Goal: Use online tool/utility: Utilize a website feature to perform a specific function

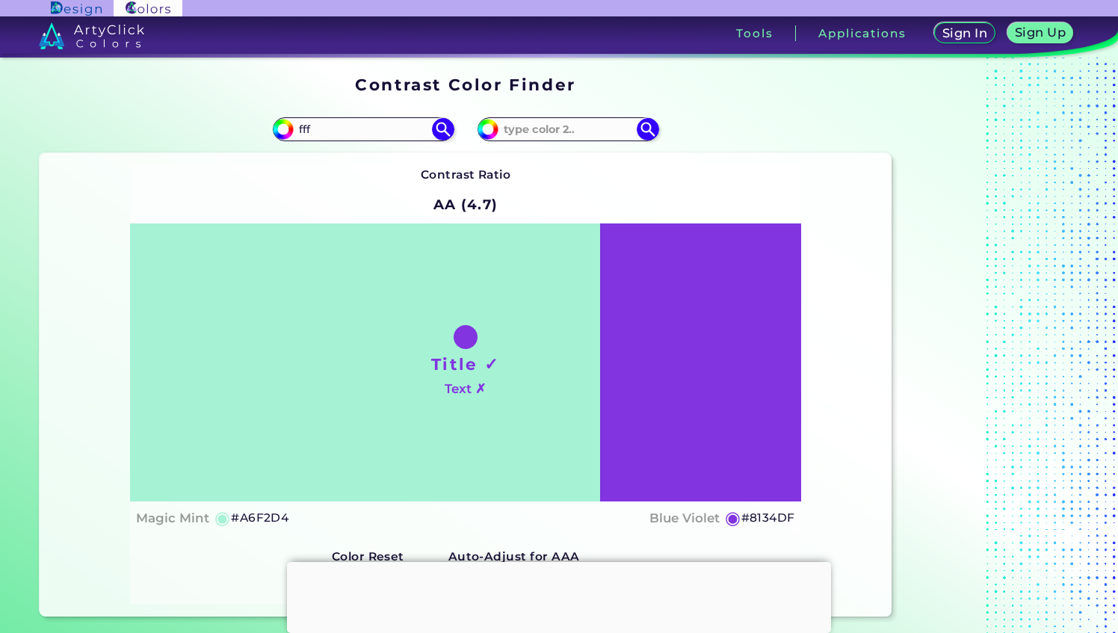
type input "fff"
click at [587, 188] on div "Contrast Ratio AA (4.7) Title ✓ Text ✗ Magic Mint ◉ #A6F2D4 ◉" at bounding box center [465, 384] width 671 height 439
click at [546, 130] on input at bounding box center [567, 129] width 139 height 20
click at [512, 126] on input at bounding box center [567, 129] width 139 height 20
type input "212121"
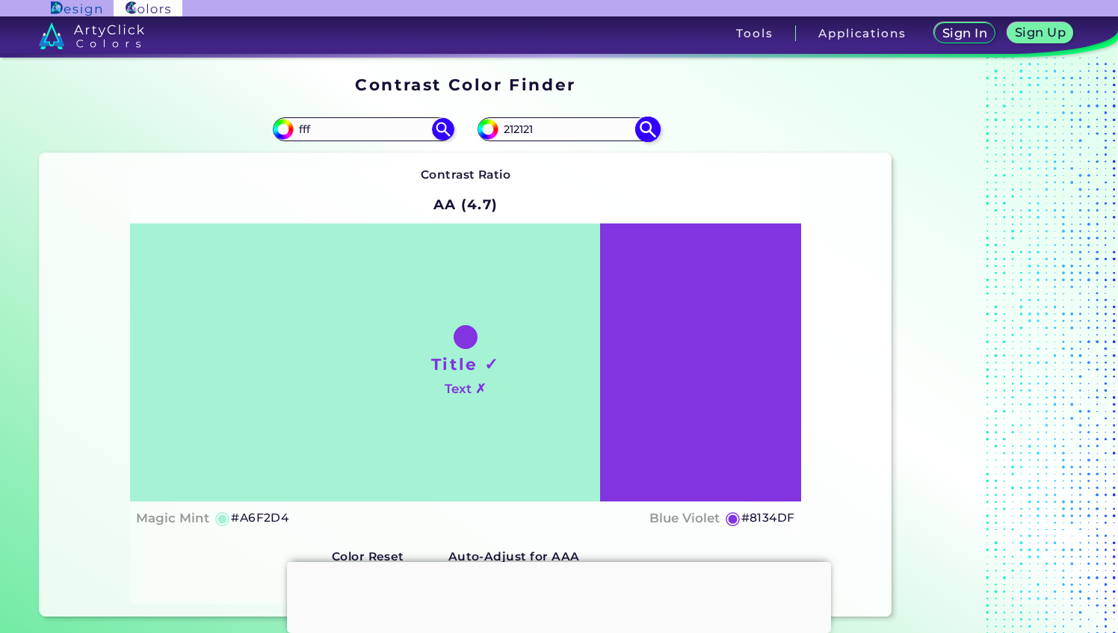
click at [652, 132] on img at bounding box center [648, 129] width 26 height 26
type input "#212121"
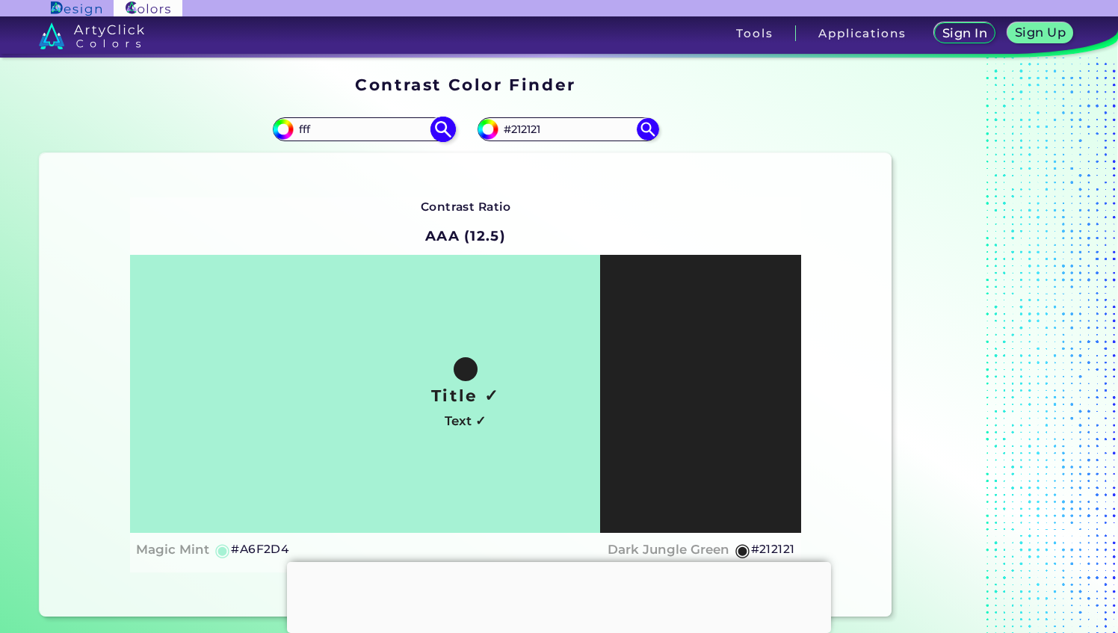
click at [340, 127] on input "fff" at bounding box center [363, 129] width 139 height 20
drag, startPoint x: 339, startPoint y: 129, endPoint x: 241, endPoint y: 117, distance: 98.5
click at [241, 117] on div "#a6f2d4 fff" at bounding box center [253, 129] width 426 height 48
type input "#fff"
click at [238, 130] on div "#a6f2d4 #fff" at bounding box center [253, 129] width 426 height 48
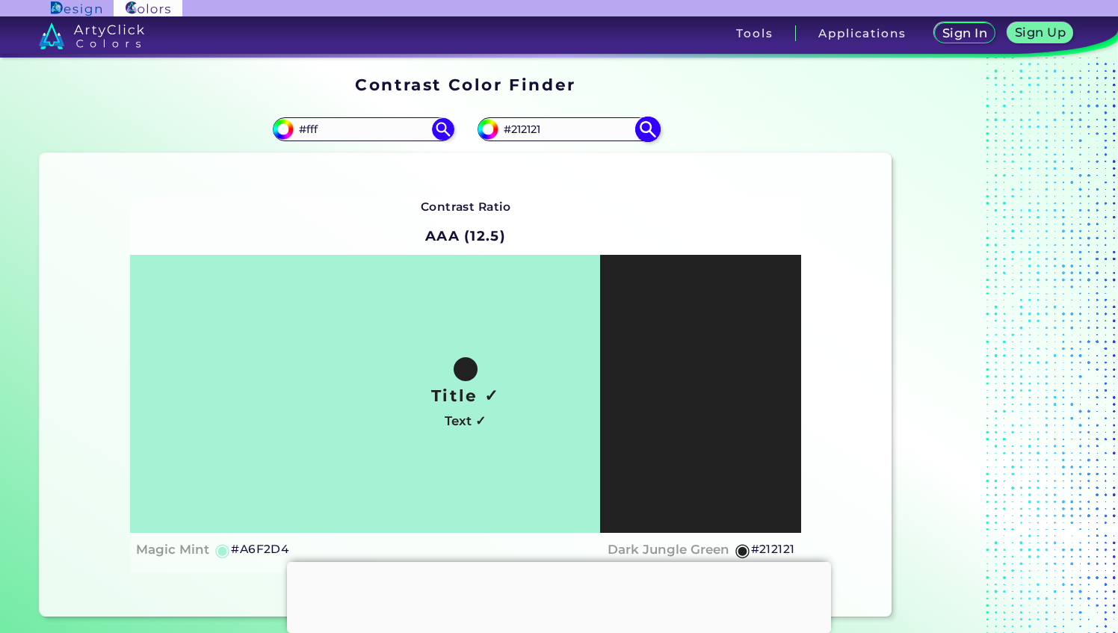
click at [649, 129] on img at bounding box center [648, 129] width 26 height 26
click at [445, 130] on img at bounding box center [443, 129] width 26 height 26
type input "#ffffff"
type input "#FFFFFF"
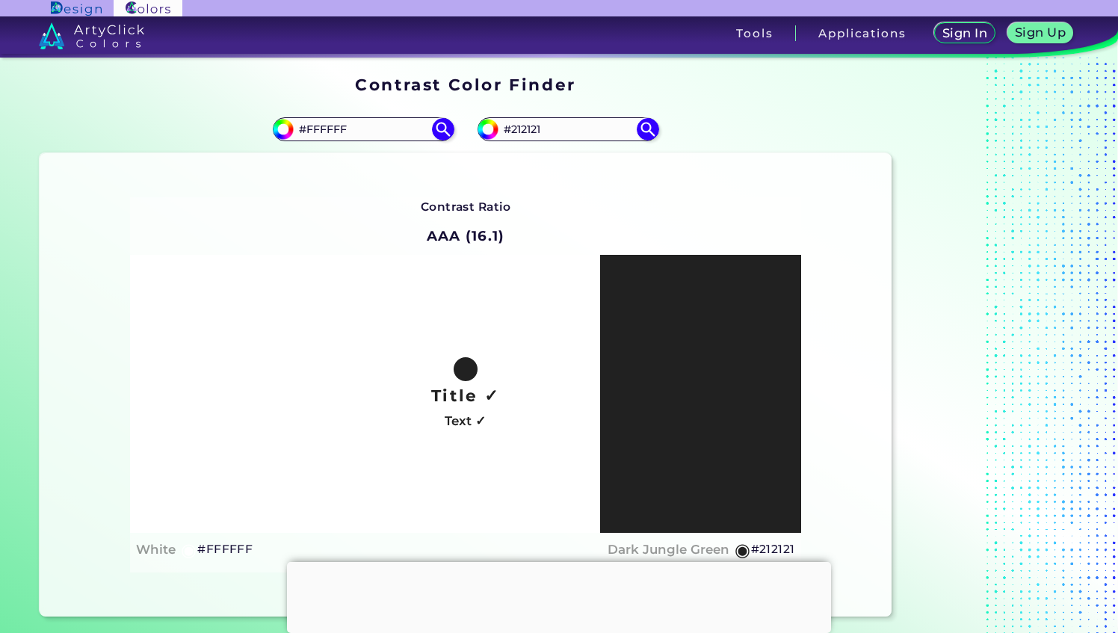
click at [741, 212] on div "Contrast Ratio AAA (16.1) Title ✓ Text ✓ White ◉ #FFFFFF ◉ Reset" at bounding box center [465, 384] width 671 height 375
click at [523, 130] on input "#212121" at bounding box center [567, 129] width 139 height 20
type input "#f3f3f3"
click at [646, 134] on img at bounding box center [648, 129] width 26 height 26
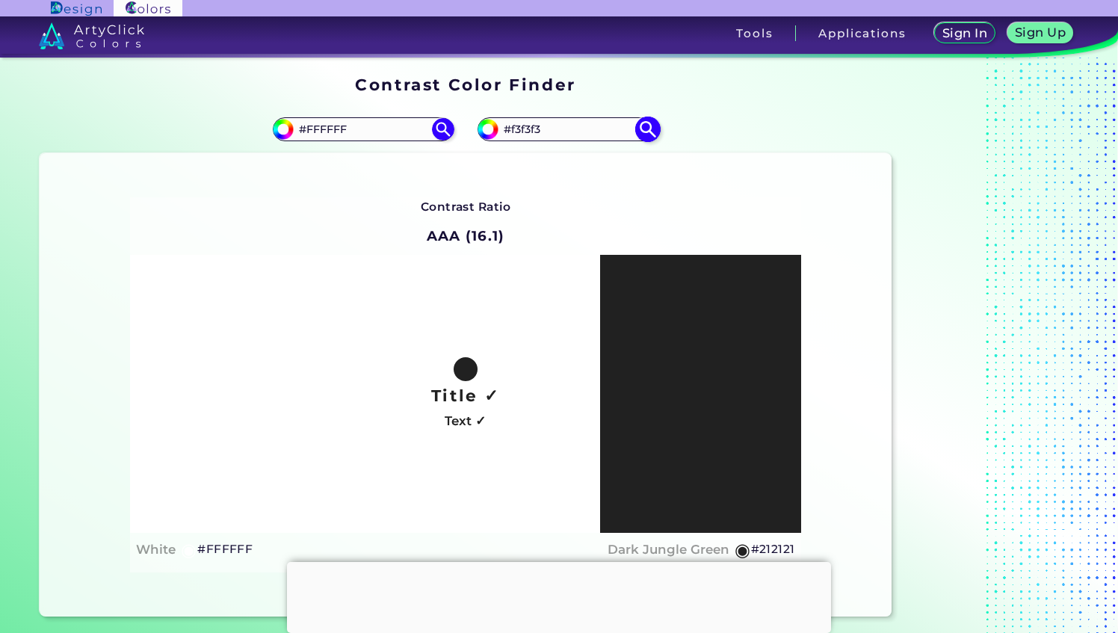
type input "#f3f3f3"
type input "#F3F3F3"
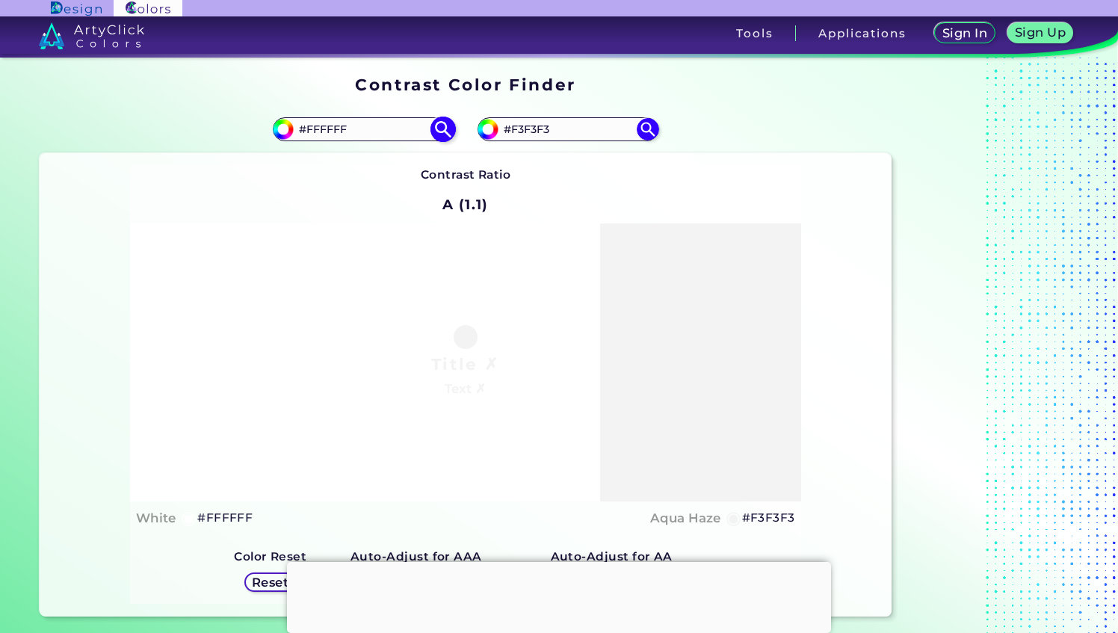
click at [330, 129] on input "#FFFFFF" at bounding box center [363, 129] width 139 height 20
type input "#212121"
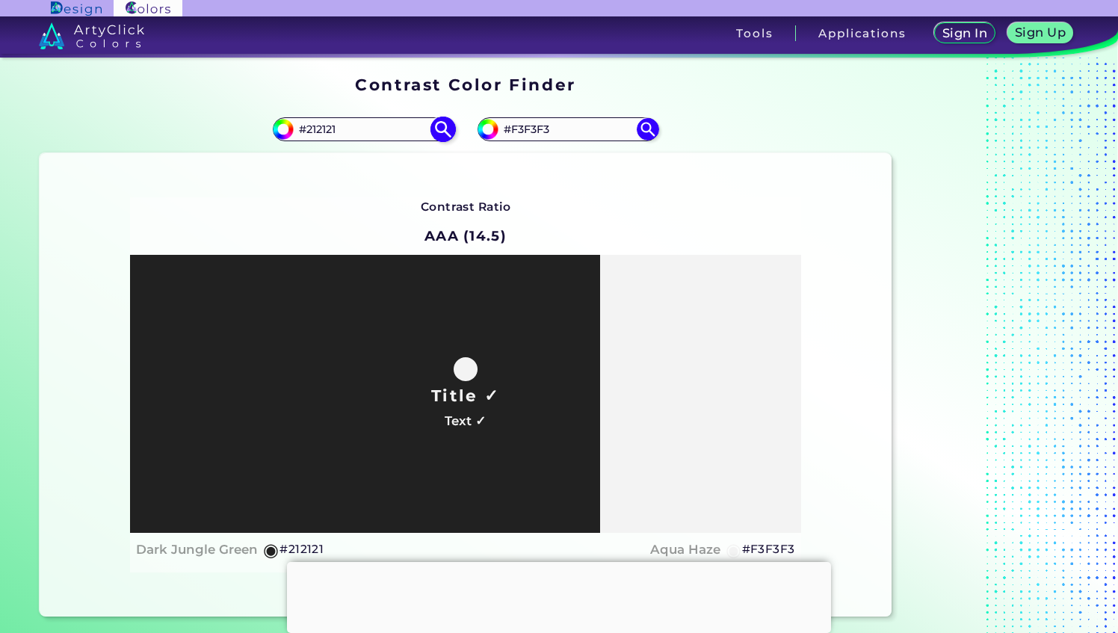
click at [330, 129] on input "#212121" at bounding box center [363, 129] width 139 height 20
type input "#f3f3f3"
click at [540, 133] on input "#F3F3F3" at bounding box center [567, 129] width 139 height 20
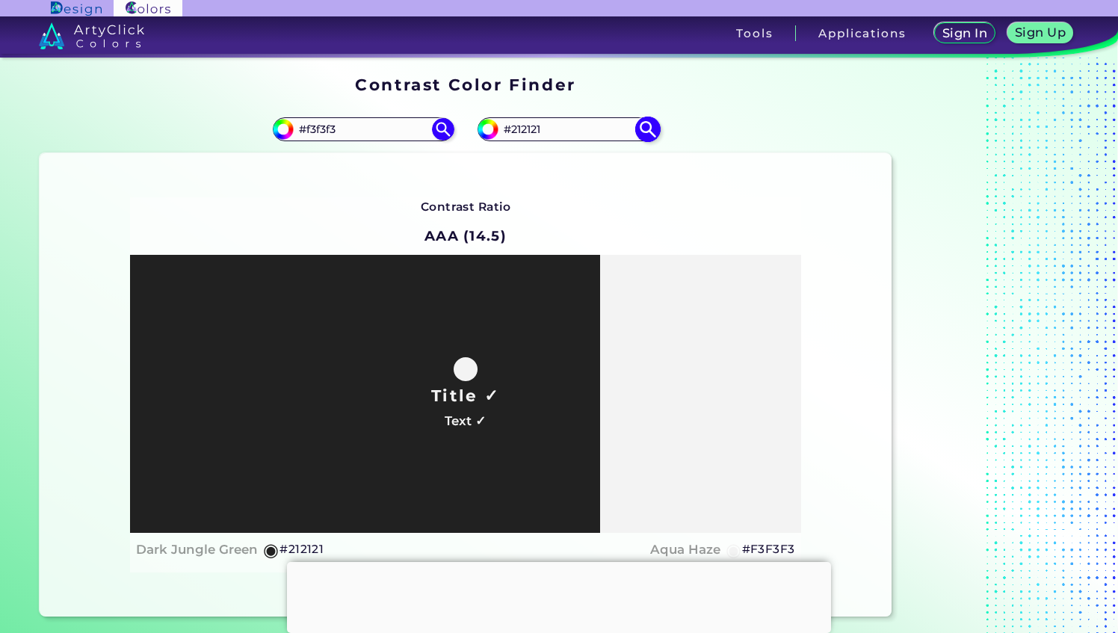
type input "#212121"
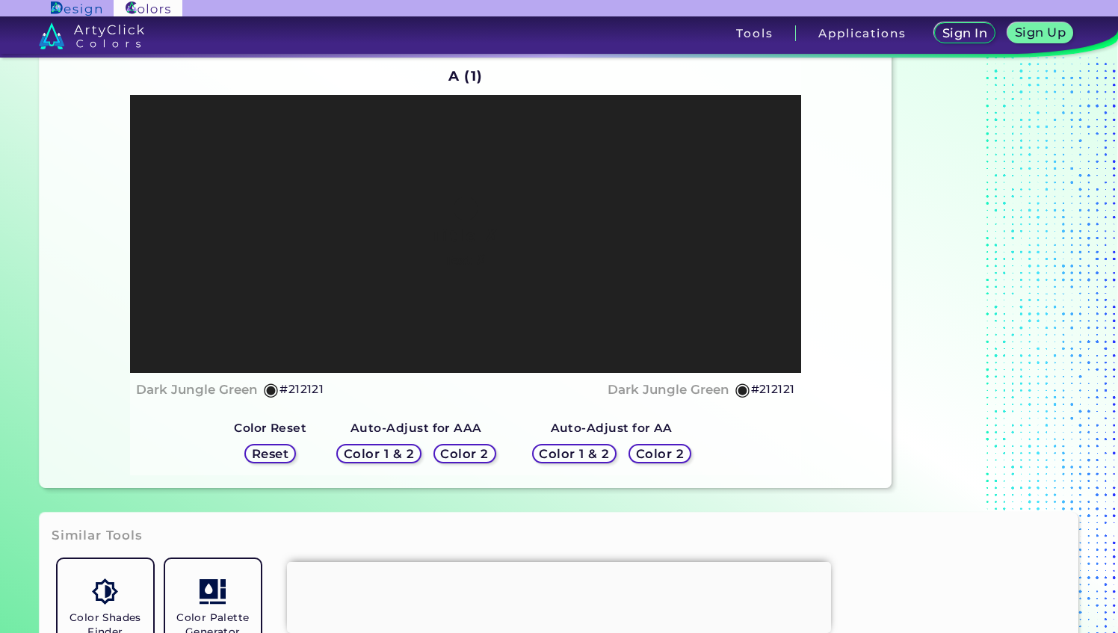
scroll to position [149, 0]
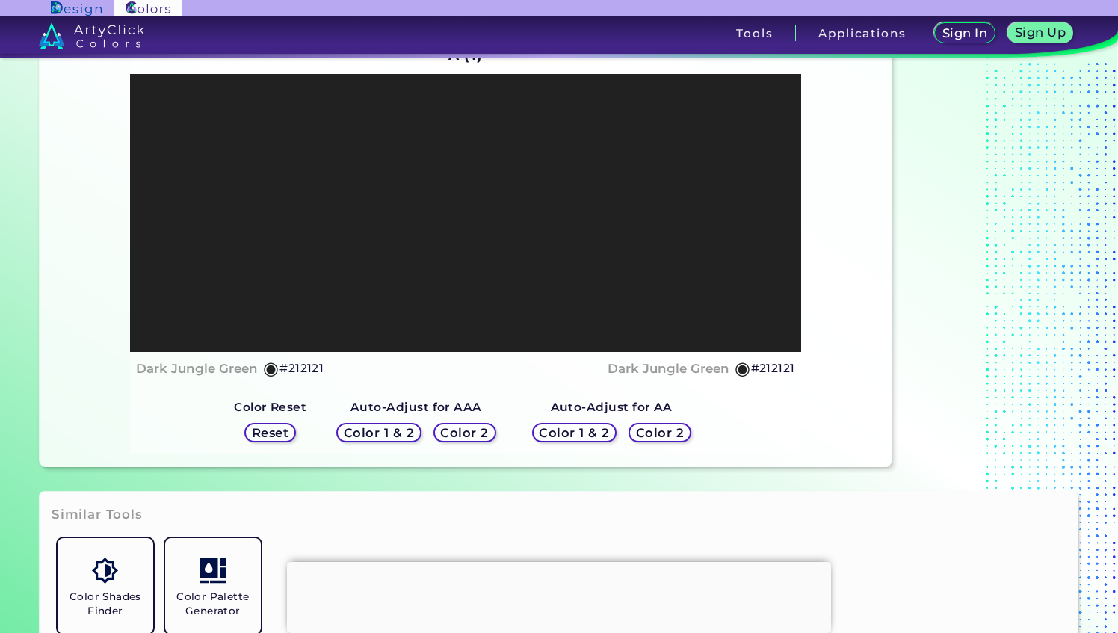
click at [287, 433] on h5 "Reset" at bounding box center [270, 432] width 34 height 11
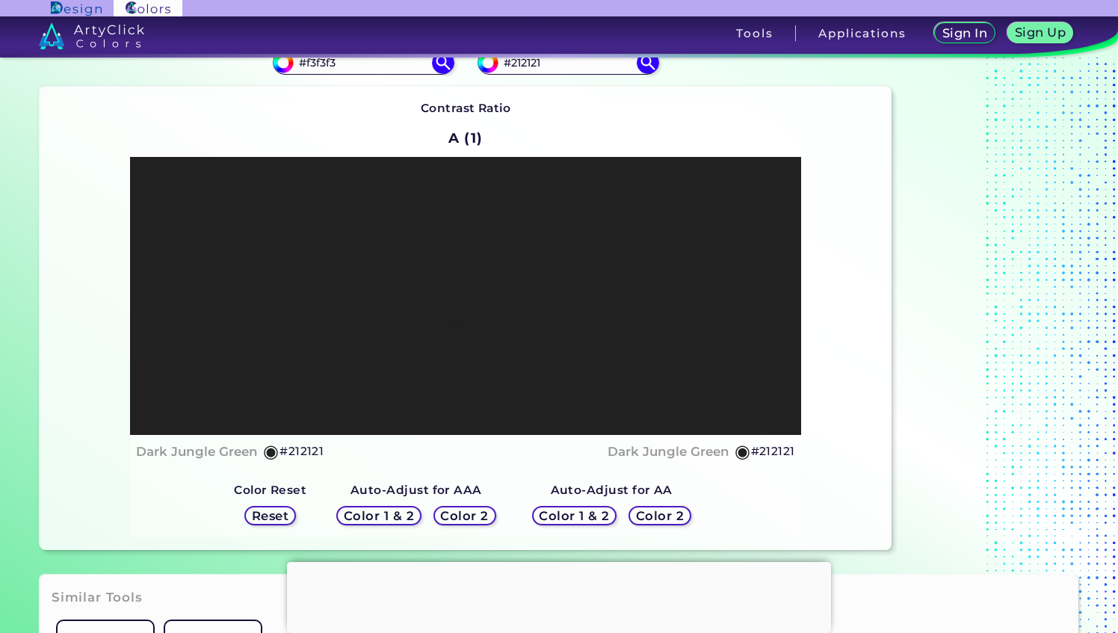
scroll to position [0, 0]
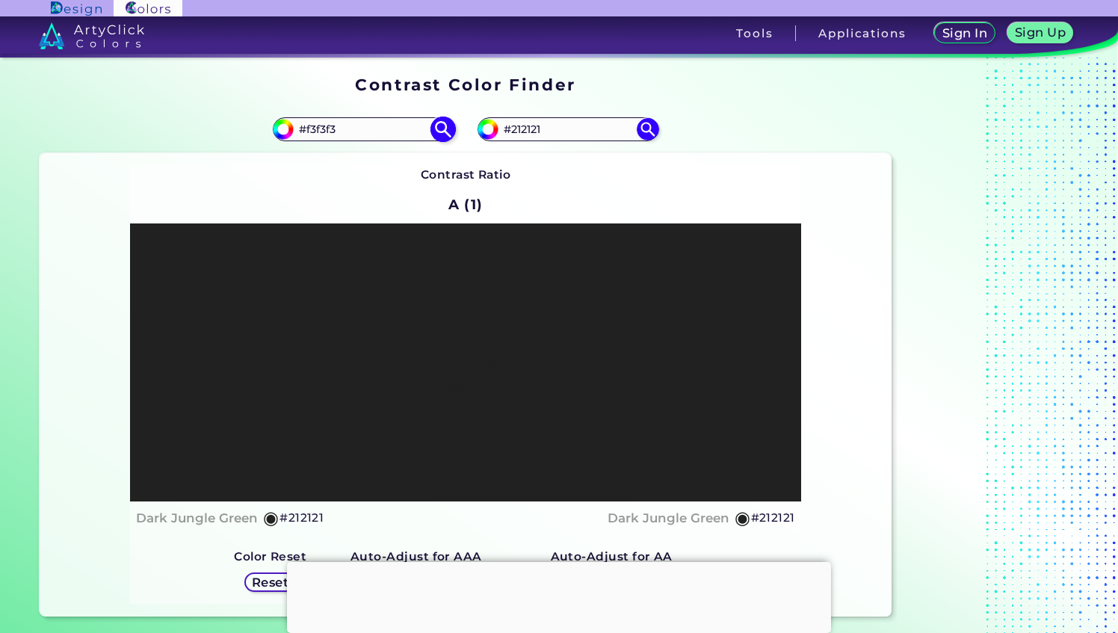
click at [353, 133] on input "#f3f3f3" at bounding box center [363, 129] width 139 height 20
drag, startPoint x: 364, startPoint y: 132, endPoint x: 309, endPoint y: 129, distance: 55.4
click at [309, 129] on input "#f3f3f3" at bounding box center [363, 129] width 139 height 20
click at [529, 132] on input "#212121" at bounding box center [567, 129] width 139 height 20
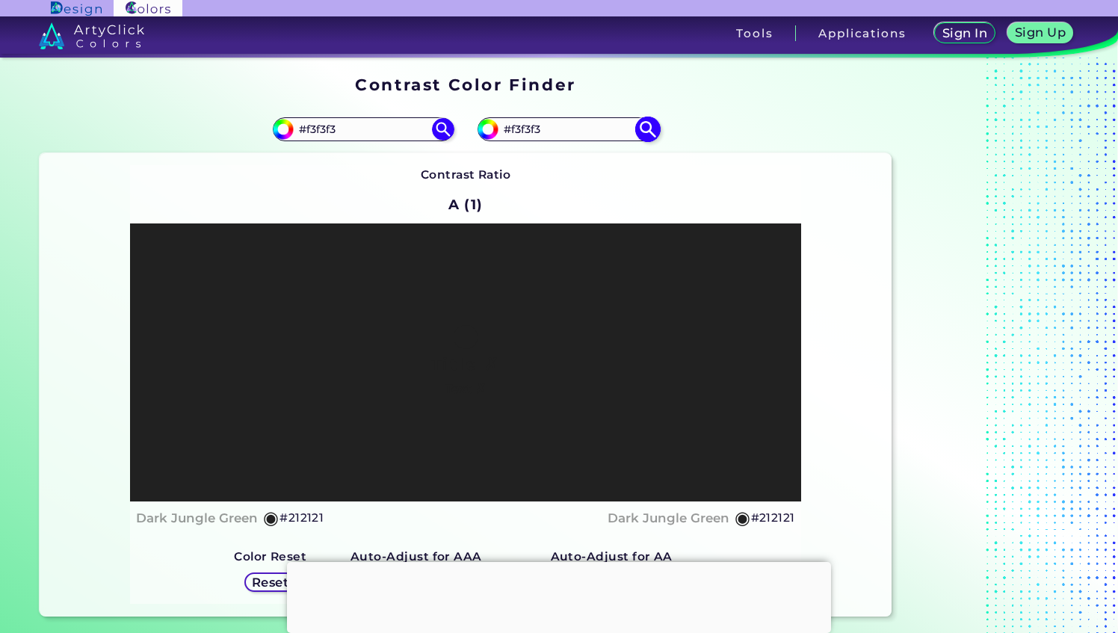
type input "#f3f3f3"
type input "#F3F3F3"
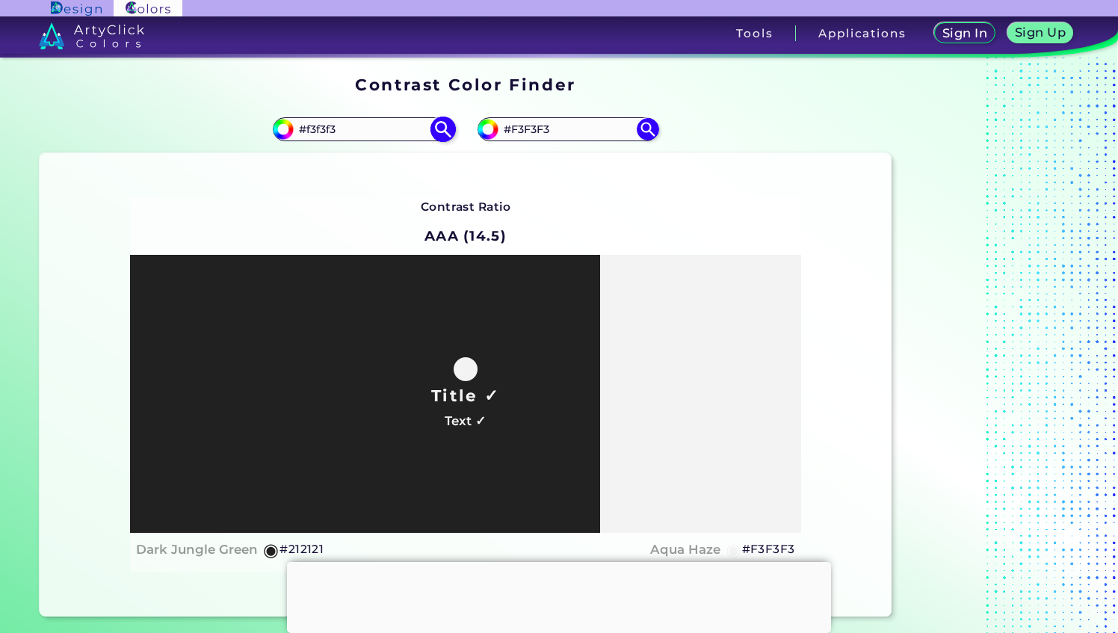
click at [323, 130] on input "#f3f3f3" at bounding box center [363, 129] width 139 height 20
type input "#212121"
click at [647, 126] on img at bounding box center [648, 129] width 26 height 26
click at [448, 349] on div "Title ✓ Text ✓" at bounding box center [465, 394] width 671 height 278
